Goal: Information Seeking & Learning: Check status

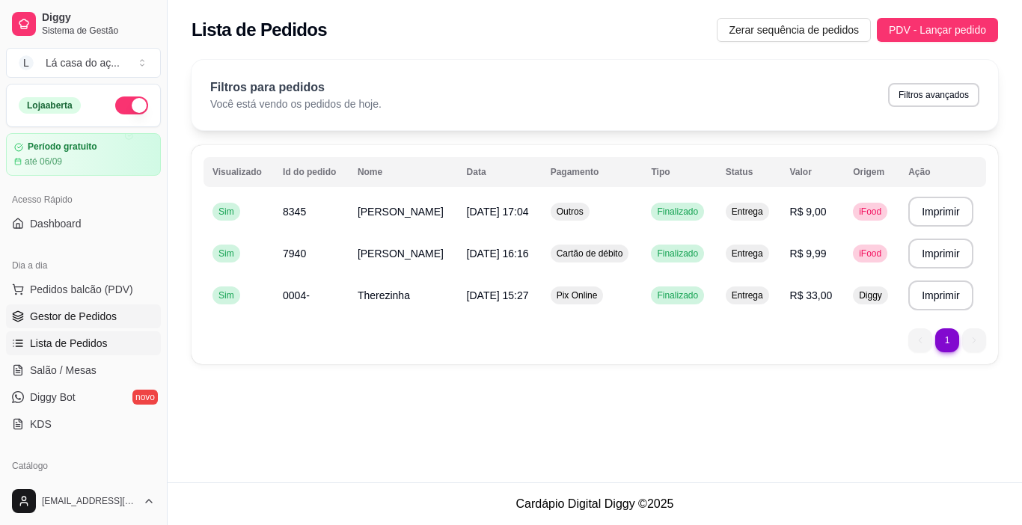
click at [67, 317] on span "Gestor de Pedidos" at bounding box center [73, 316] width 87 height 15
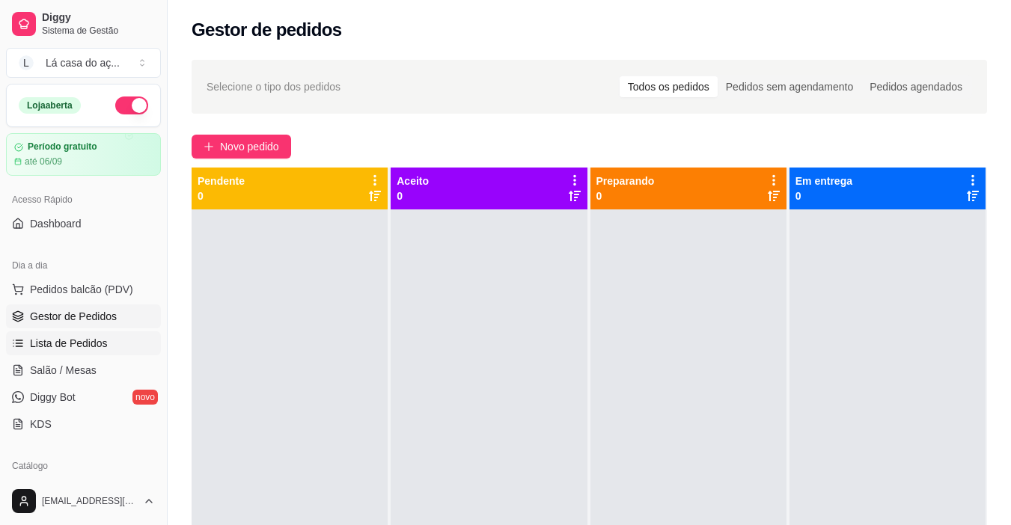
click at [82, 339] on span "Lista de Pedidos" at bounding box center [69, 343] width 78 height 15
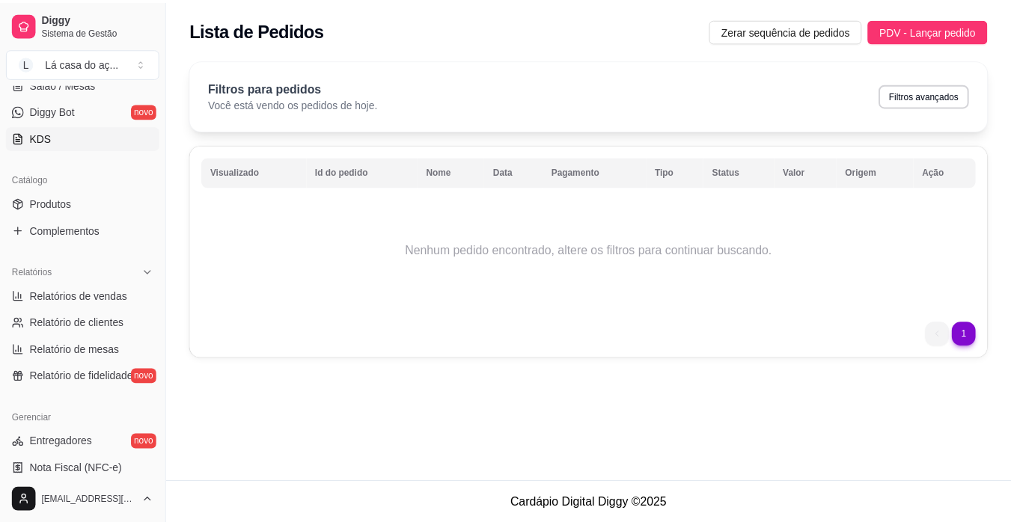
scroll to position [299, 0]
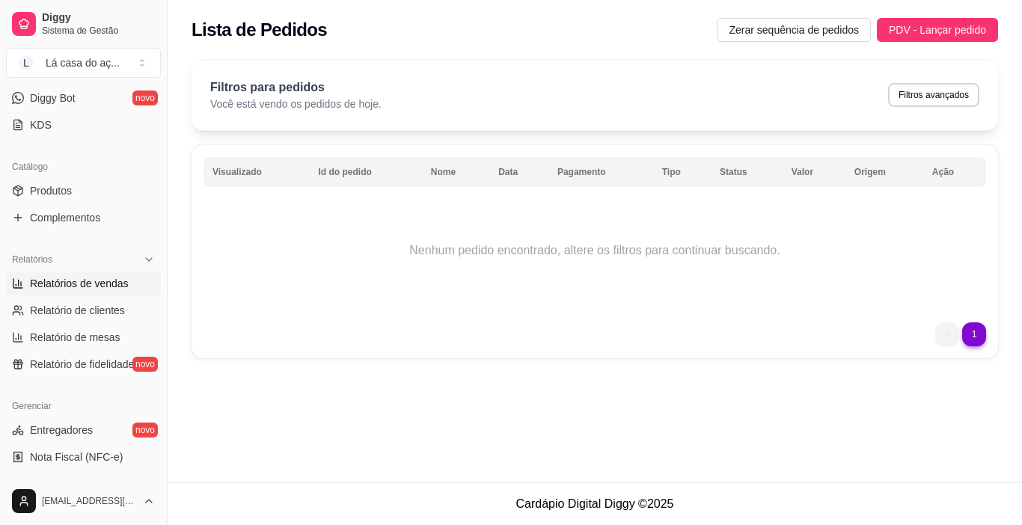
click at [98, 287] on span "Relatórios de vendas" at bounding box center [79, 283] width 99 height 15
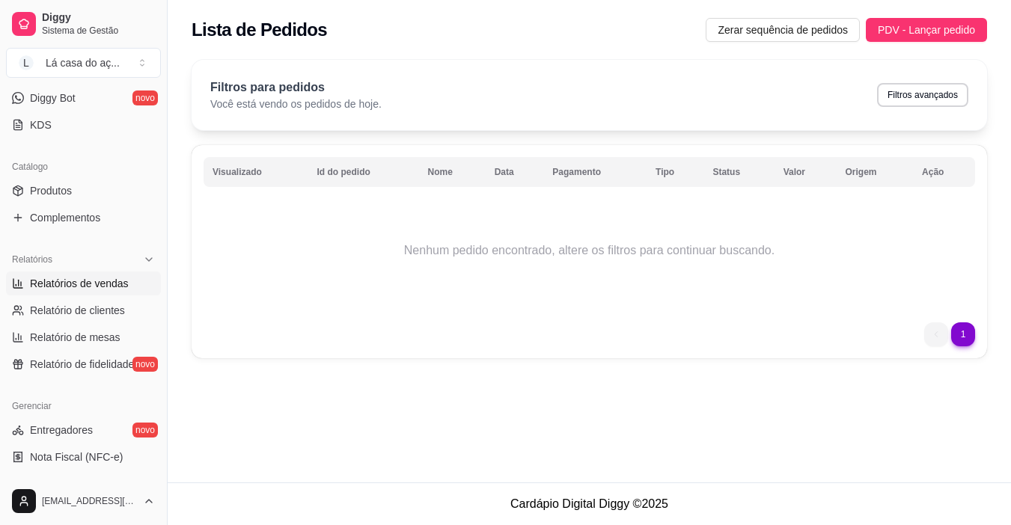
select select "ALL"
select select "0"
